Goal: Transaction & Acquisition: Purchase product/service

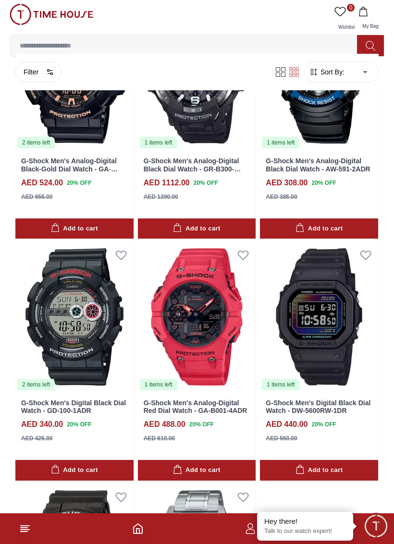
scroll to position [1389, 0]
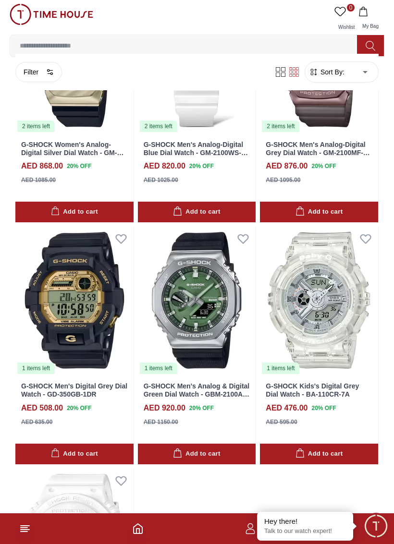
scroll to position [3053, 0]
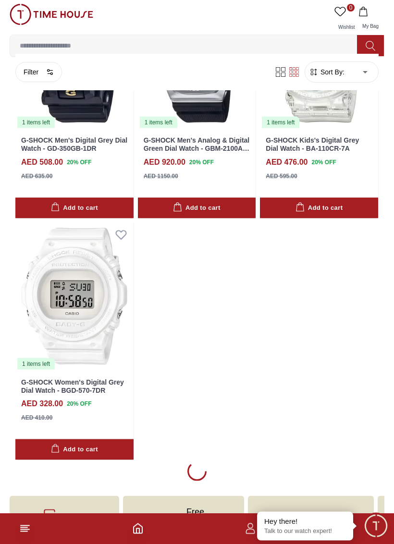
scroll to position [3330, 0]
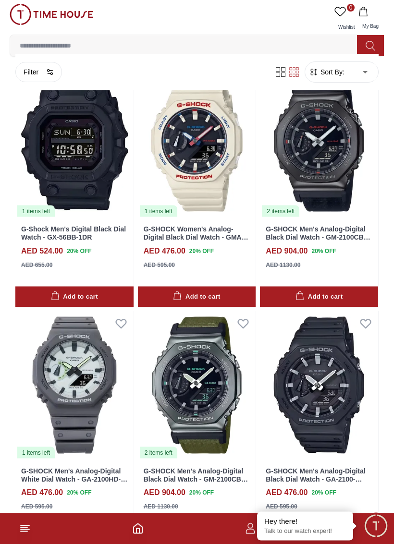
scroll to position [4900, 0]
click at [347, 423] on img at bounding box center [319, 385] width 118 height 148
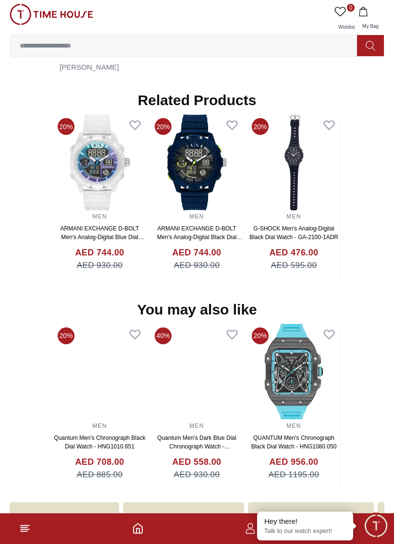
scroll to position [807, 0]
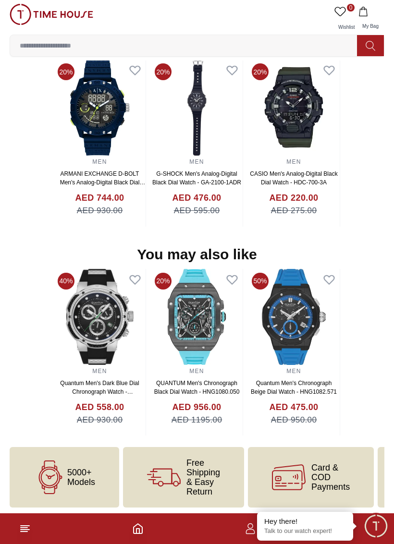
click at [26, 501] on icon at bounding box center [25, 529] width 12 height 12
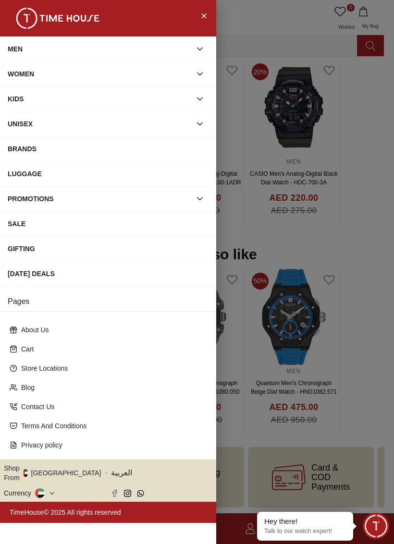
click at [262, 377] on div at bounding box center [197, 272] width 394 height 544
click at [289, 345] on div at bounding box center [197, 272] width 394 height 544
click at [260, 162] on div at bounding box center [197, 272] width 394 height 544
click at [89, 8] on img at bounding box center [58, 18] width 96 height 21
